Goal: Task Accomplishment & Management: Use online tool/utility

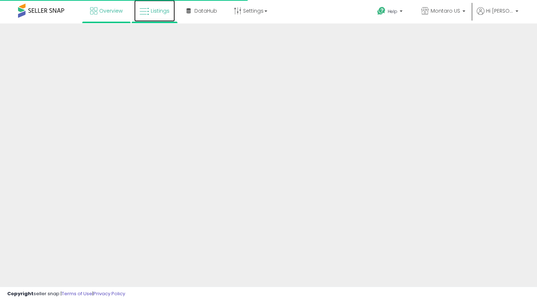
click at [160, 14] on link "Listings" at bounding box center [154, 11] width 41 height 22
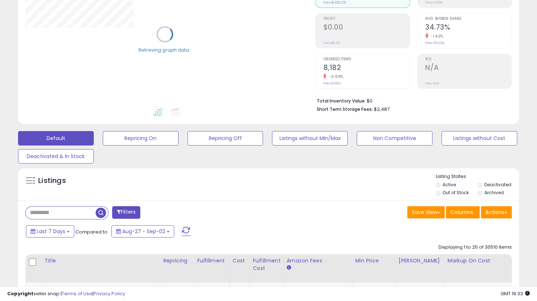
scroll to position [108, 0]
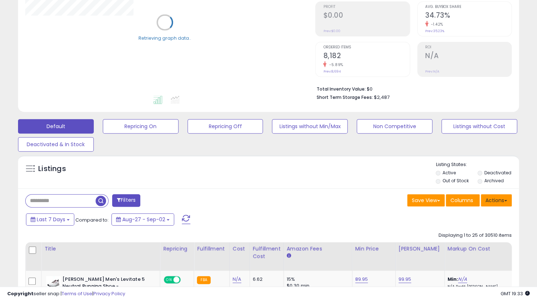
click at [496, 200] on button "Actions" at bounding box center [496, 200] width 31 height 12
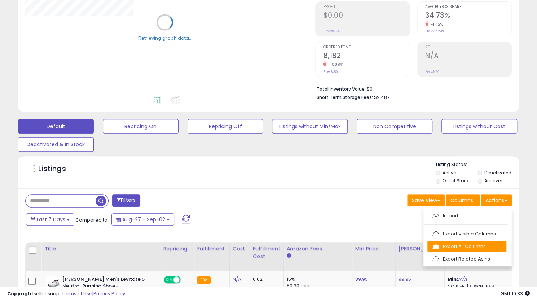
click at [471, 245] on link "Export All Columns" at bounding box center [466, 245] width 79 height 11
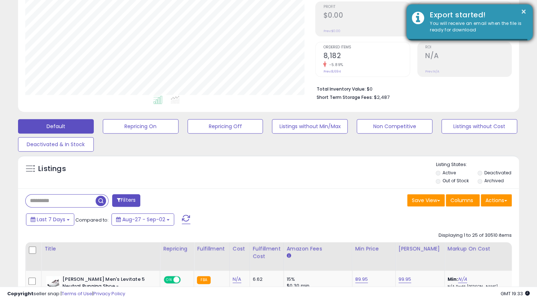
scroll to position [148, 290]
